Goal: Transaction & Acquisition: Register for event/course

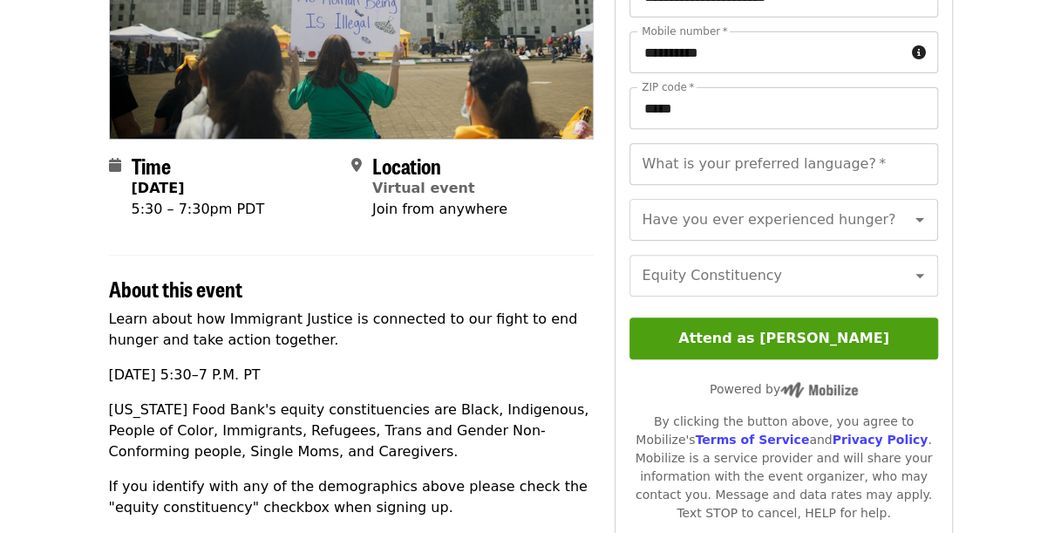
scroll to position [273, 0]
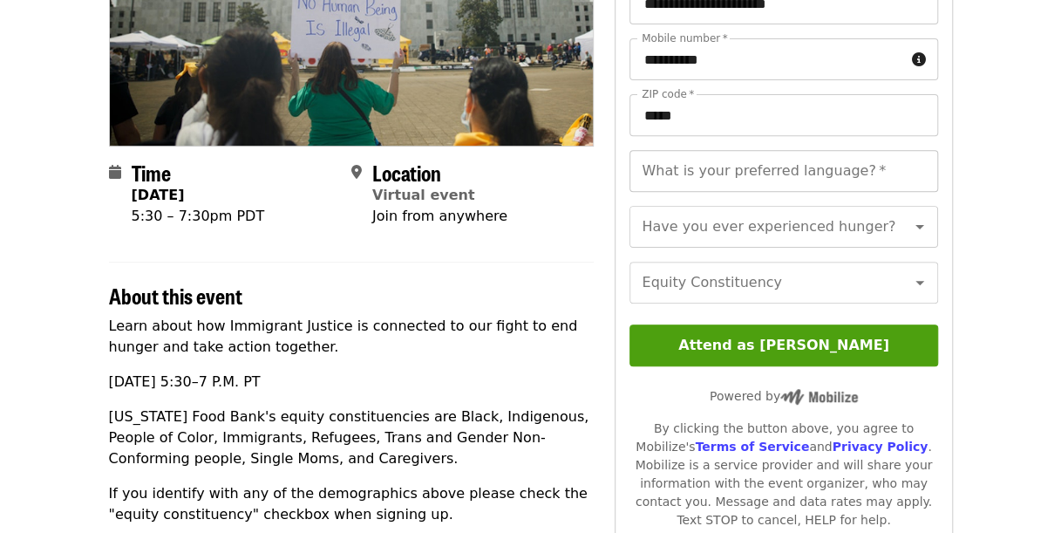
click at [822, 180] on input "What is your preferred language?   *" at bounding box center [784, 171] width 308 height 42
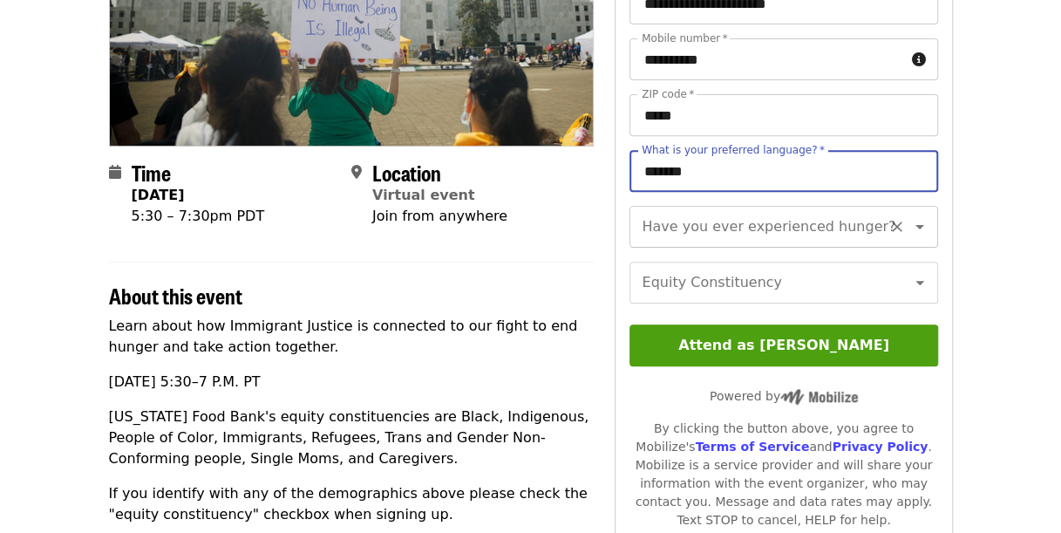
type input "*******"
click at [832, 220] on div "Have you ever experienced hunger? Have you ever experienced hunger?" at bounding box center [784, 227] width 308 height 42
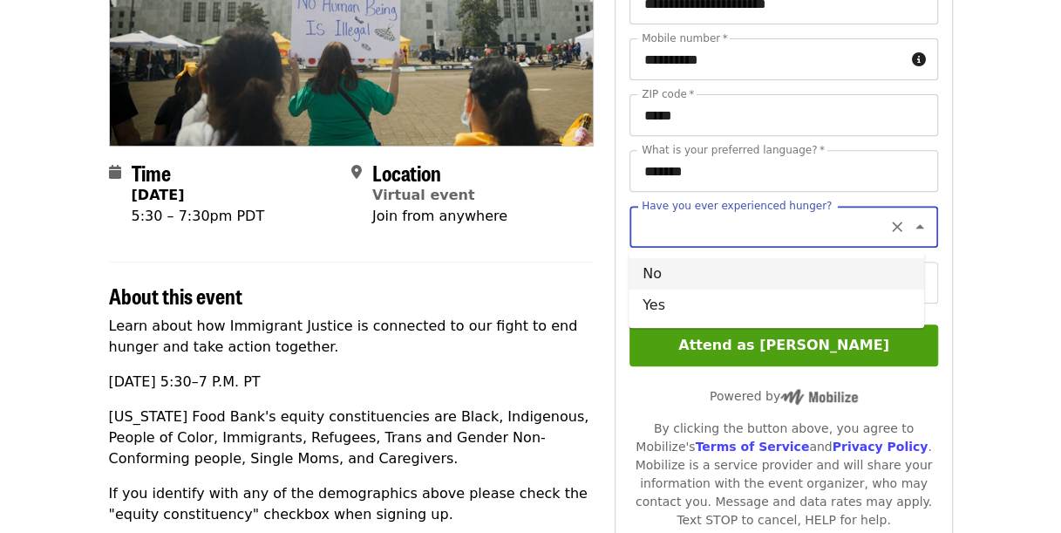
click at [799, 272] on li "No" at bounding box center [777, 273] width 296 height 31
type input "**"
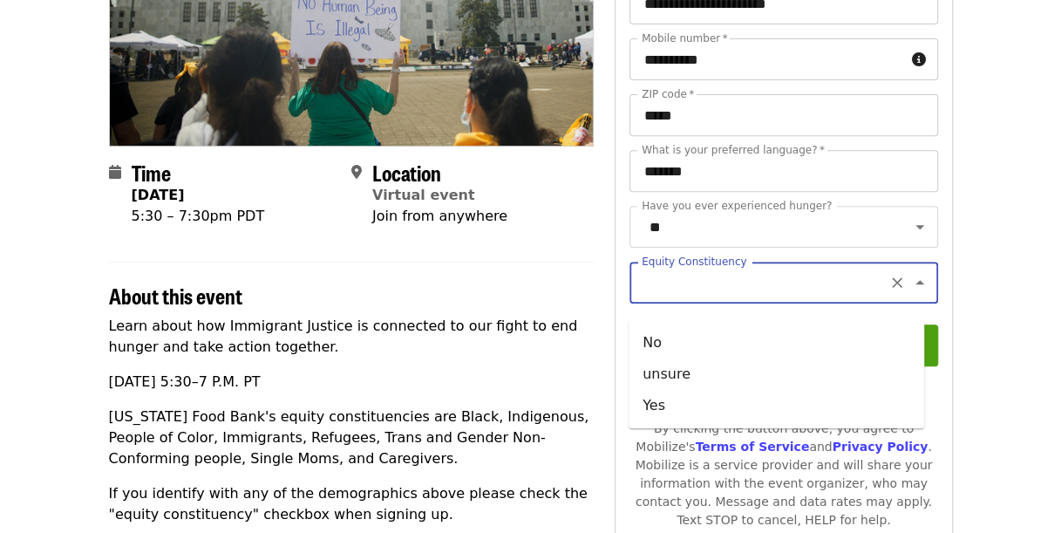
click at [806, 291] on input "Equity Constituency" at bounding box center [762, 282] width 237 height 33
click at [759, 392] on li "Yes" at bounding box center [777, 405] width 296 height 31
type input "***"
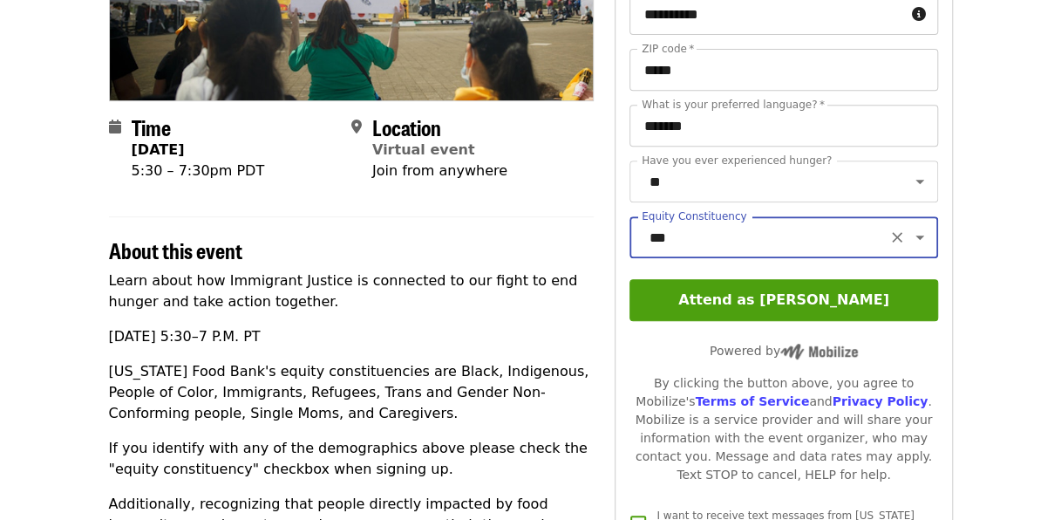
scroll to position [317, 0]
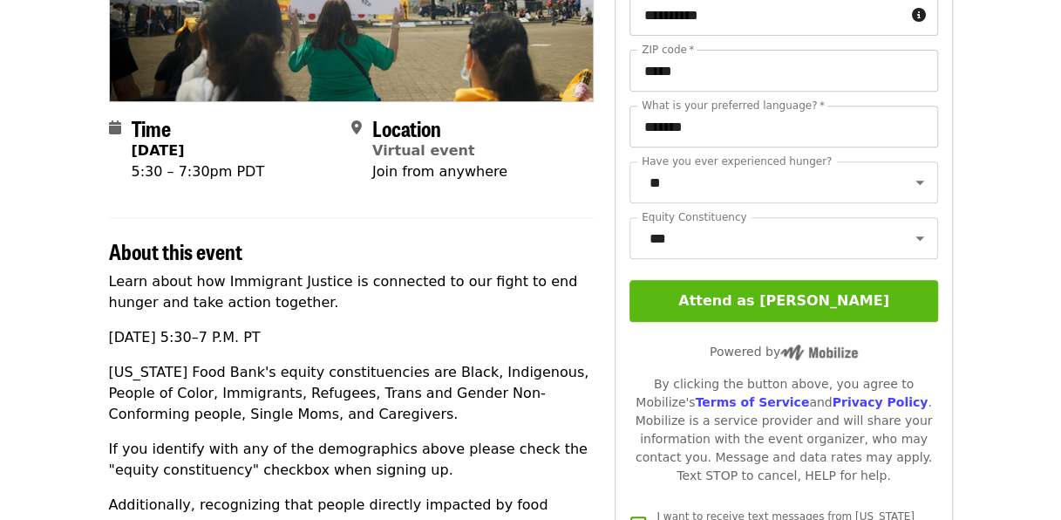
click at [670, 322] on button "Attend as [PERSON_NAME]" at bounding box center [784, 301] width 308 height 42
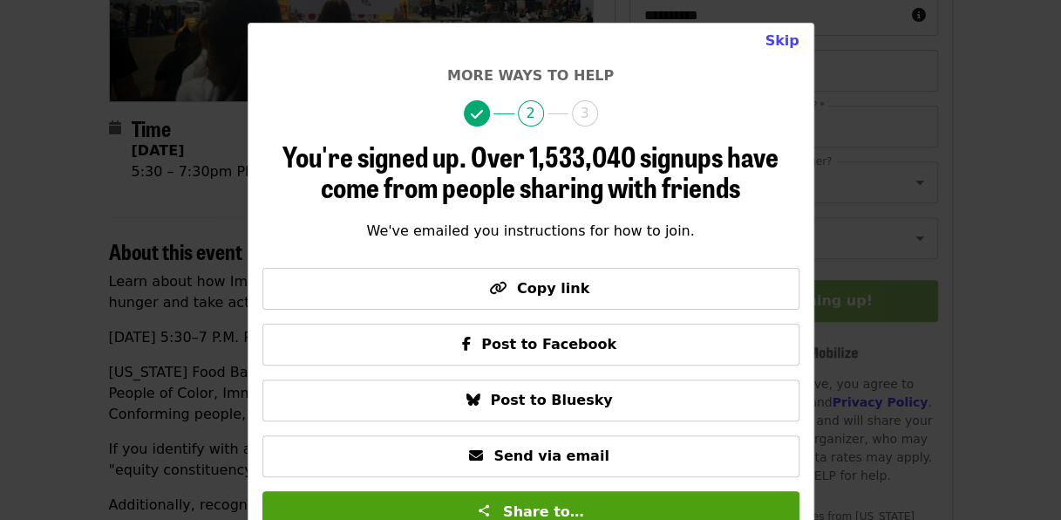
scroll to position [85, 0]
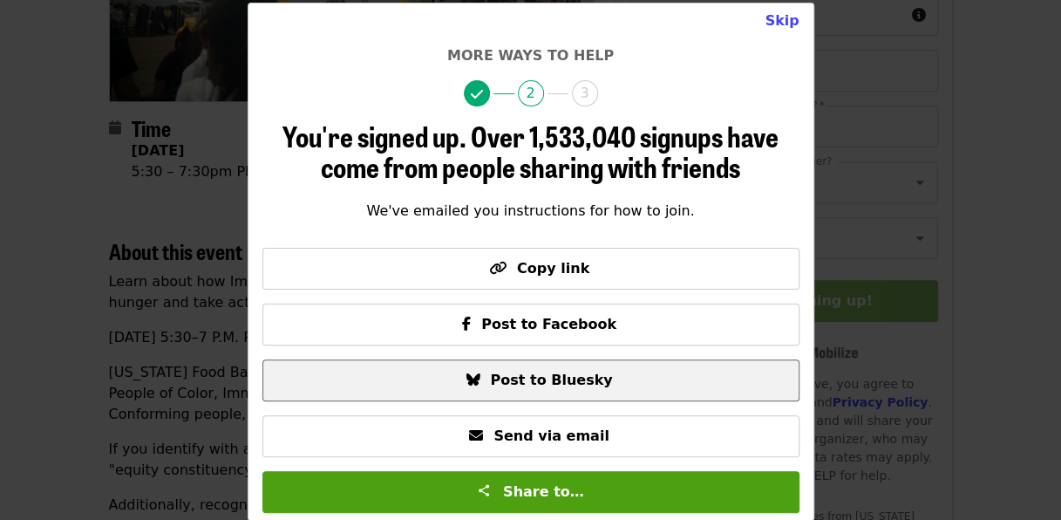
click at [520, 385] on span "Post to Bluesky" at bounding box center [551, 380] width 122 height 17
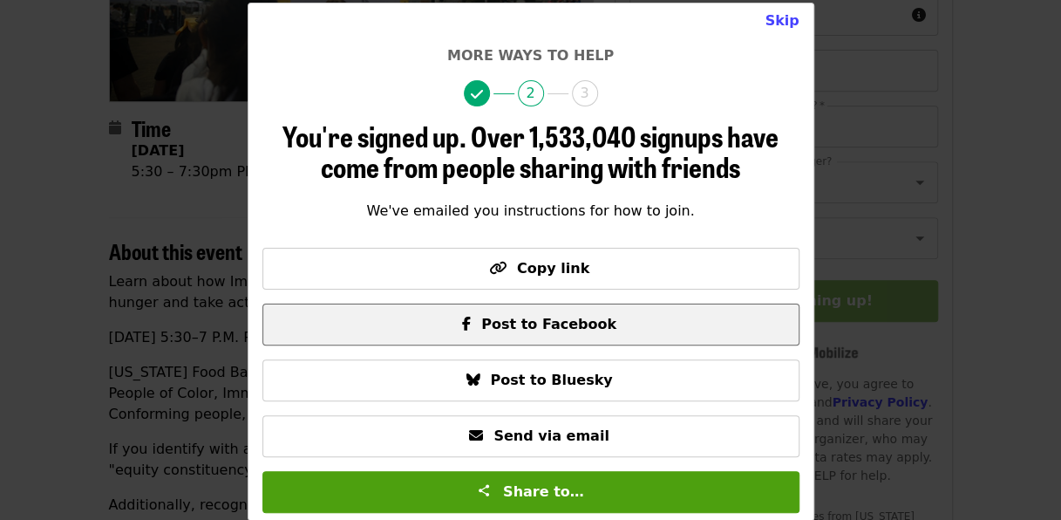
click at [604, 335] on button "Post to Facebook" at bounding box center [531, 325] width 537 height 42
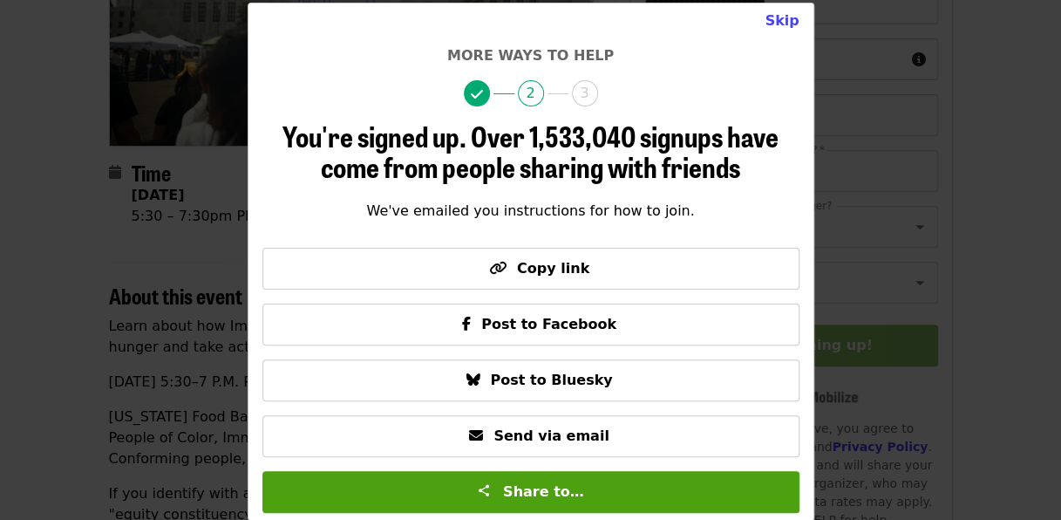
scroll to position [267, 0]
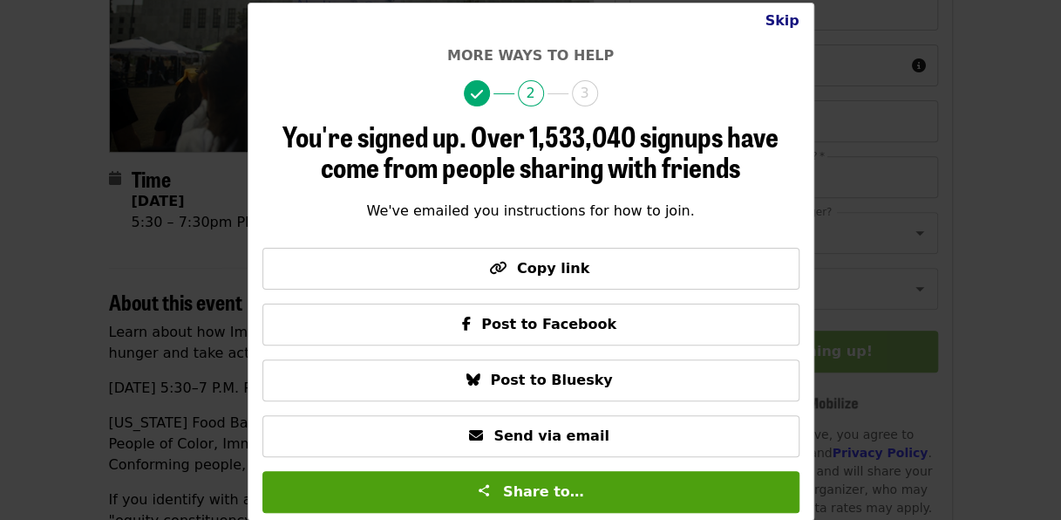
click at [788, 20] on button "Skip" at bounding box center [782, 20] width 62 height 35
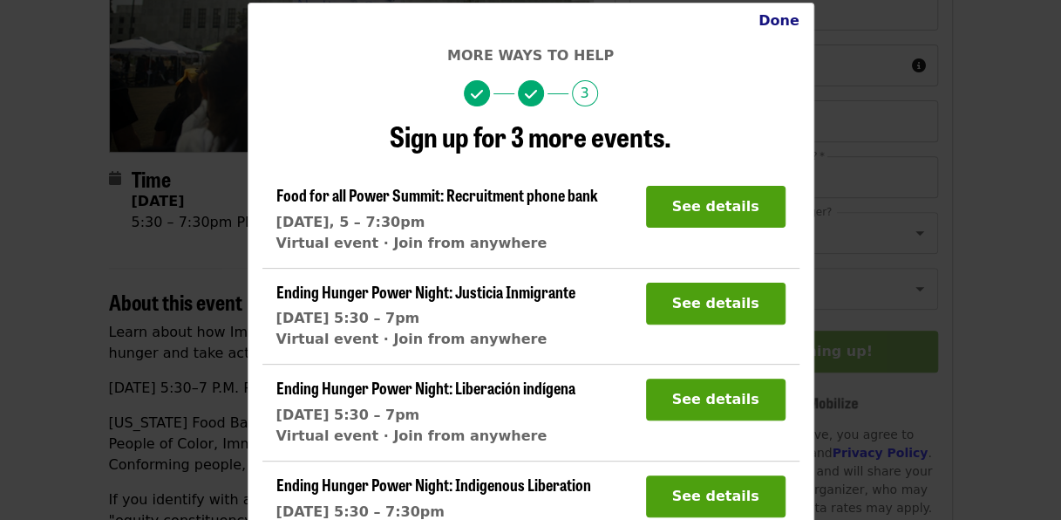
click at [781, 21] on button "Done" at bounding box center [779, 20] width 69 height 35
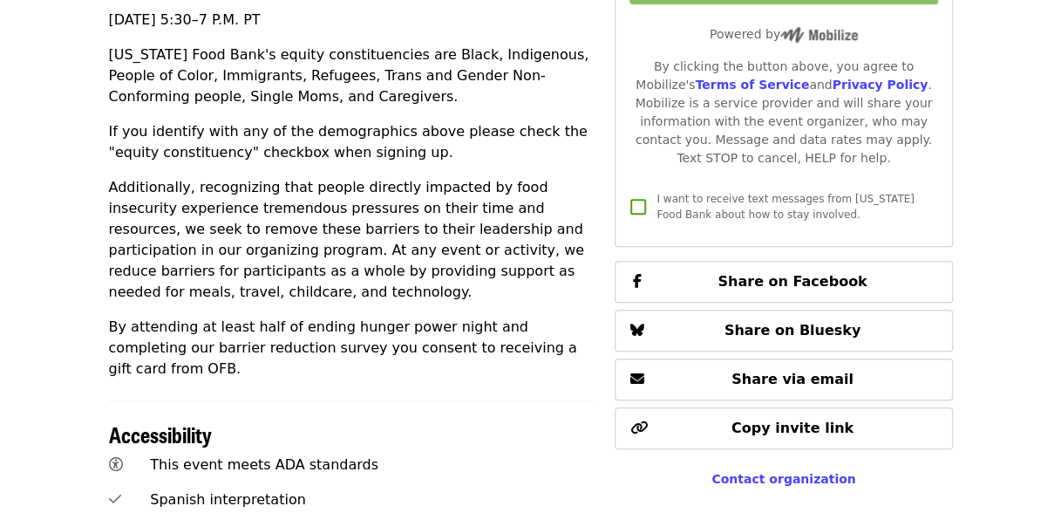
scroll to position [714, 0]
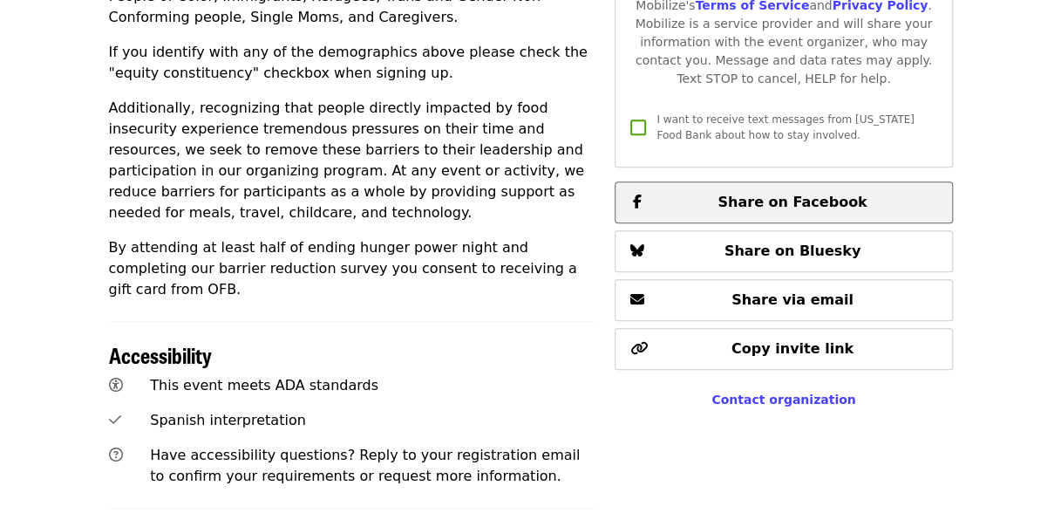
click at [843, 210] on span "Share on Facebook" at bounding box center [792, 202] width 149 height 17
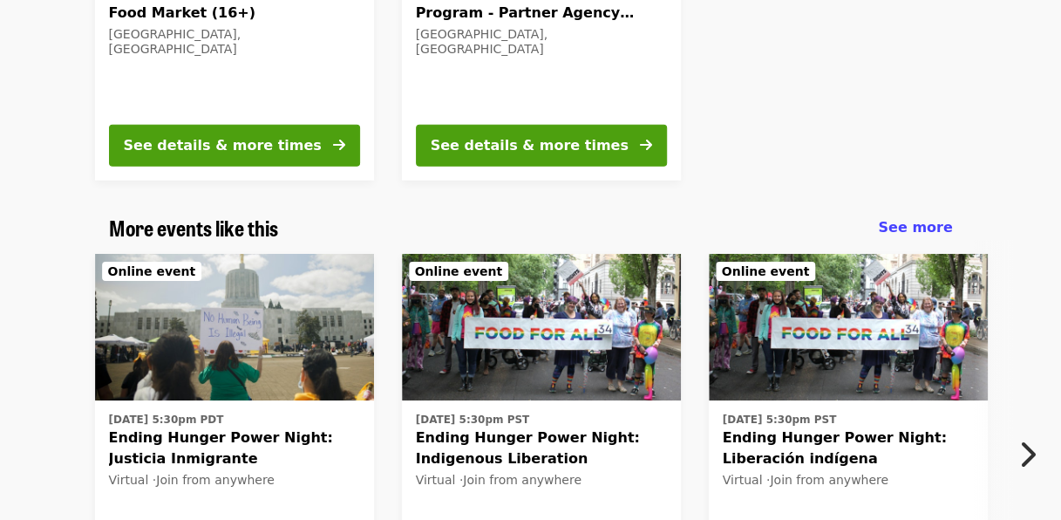
scroll to position [2183, 0]
